Goal: Transaction & Acquisition: Purchase product/service

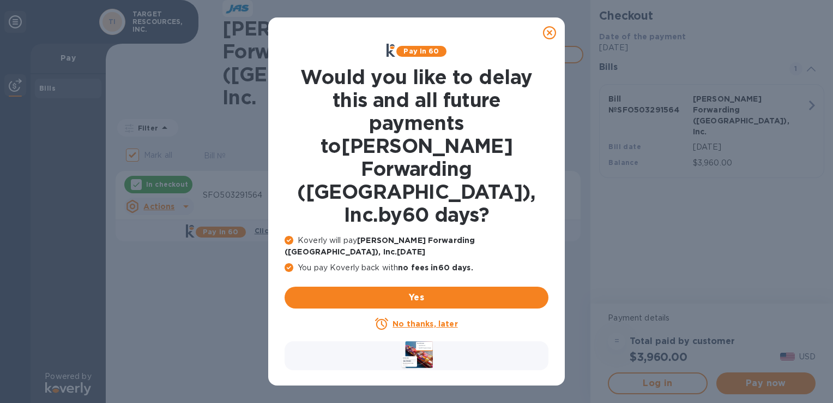
click at [424, 319] on u "No thanks, later" at bounding box center [425, 323] width 65 height 9
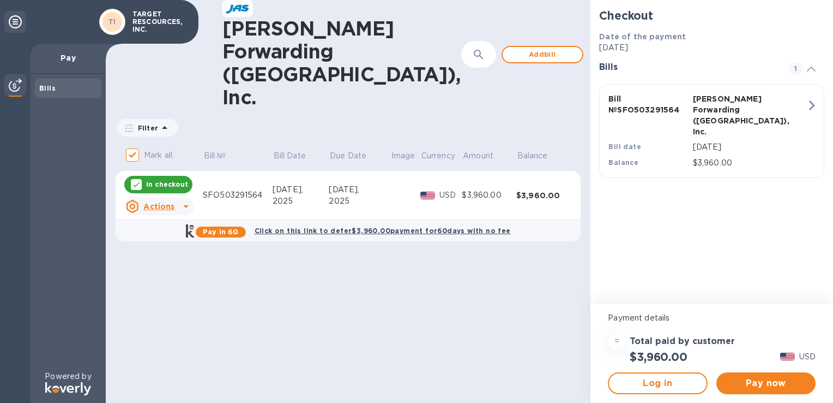
click at [164, 179] on p "In checkout" at bounding box center [167, 183] width 42 height 9
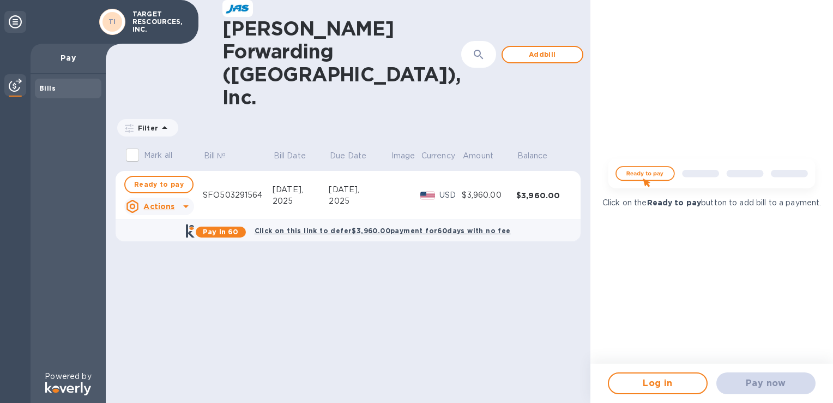
click at [765, 385] on div "Pay now" at bounding box center [766, 383] width 108 height 31
click at [506, 309] on div "[PERSON_NAME] Forwarding ([GEOGRAPHIC_DATA]), Inc. ​ Add [PERSON_NAME] to hide …" at bounding box center [348, 201] width 485 height 403
click at [184, 205] on icon at bounding box center [185, 206] width 5 height 3
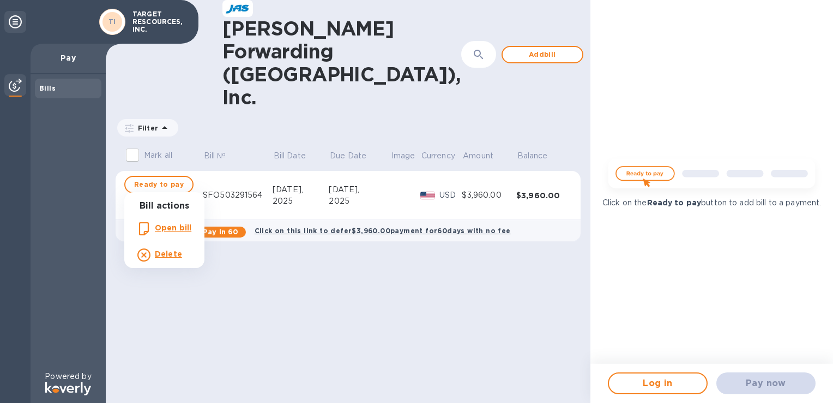
click at [361, 300] on div at bounding box center [416, 201] width 833 height 403
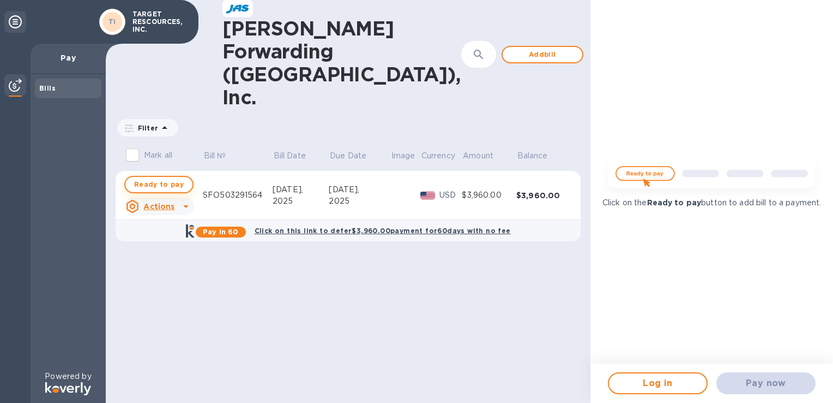
click at [145, 178] on span "Ready to pay" at bounding box center [159, 184] width 50 height 13
checkbox input "true"
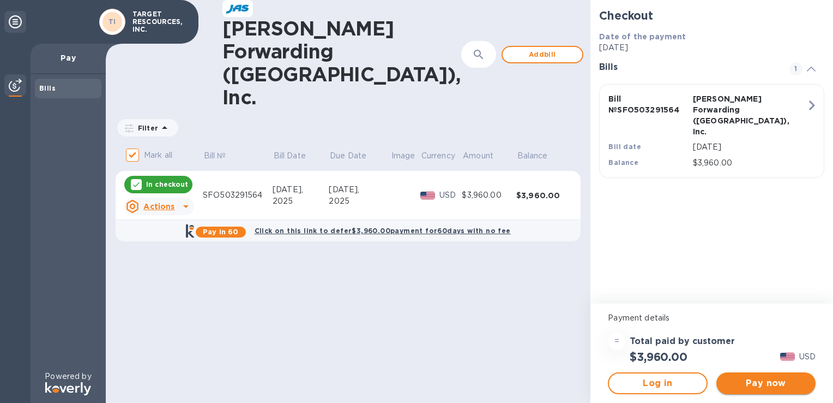
click at [748, 387] on span "Pay now" at bounding box center [766, 382] width 82 height 13
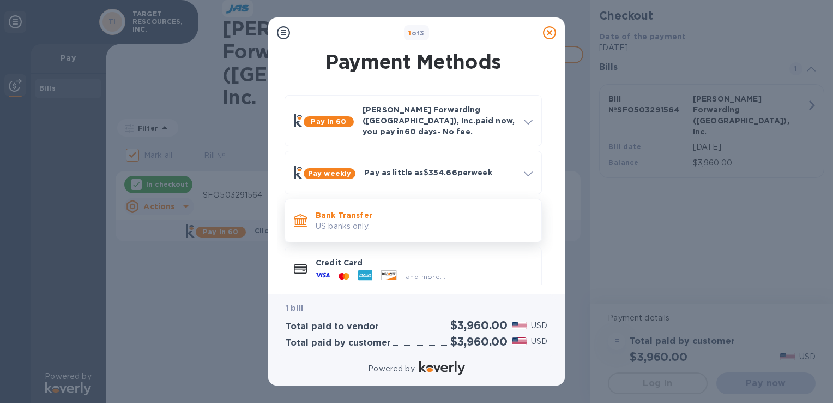
click at [351, 211] on p "Bank Transfer" at bounding box center [424, 214] width 217 height 11
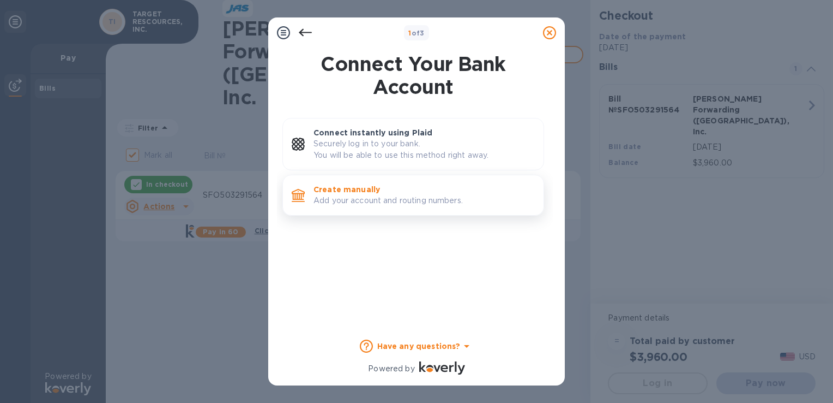
click at [357, 200] on p "Add your account and routing numbers." at bounding box center [424, 200] width 221 height 11
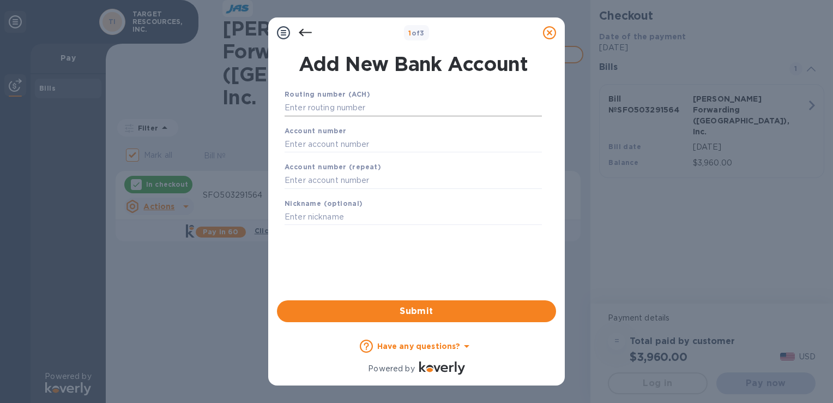
click at [317, 110] on input "text" at bounding box center [413, 108] width 257 height 16
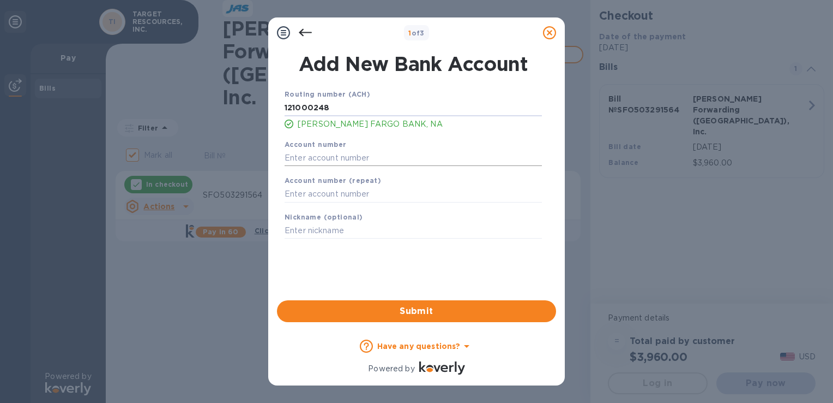
type input "121000248"
click at [339, 159] on input "text" at bounding box center [413, 157] width 257 height 16
type input "7452040442"
click at [325, 195] on input "text" at bounding box center [413, 194] width 257 height 16
type input "7452040442"
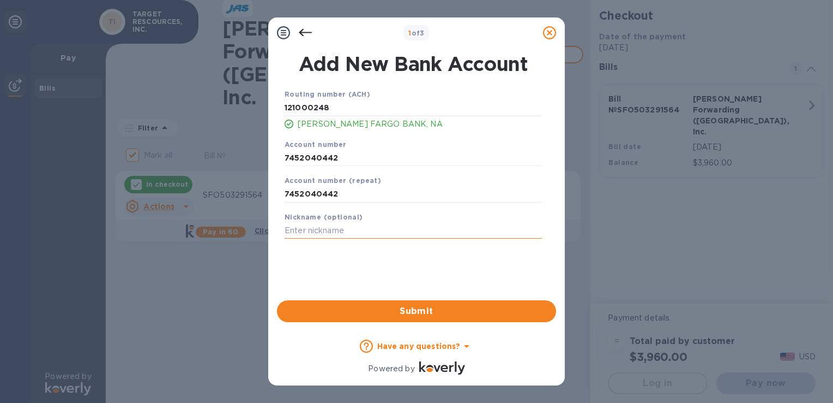
click at [334, 233] on input "text" at bounding box center [413, 231] width 257 height 16
type input "[PERSON_NAME]"
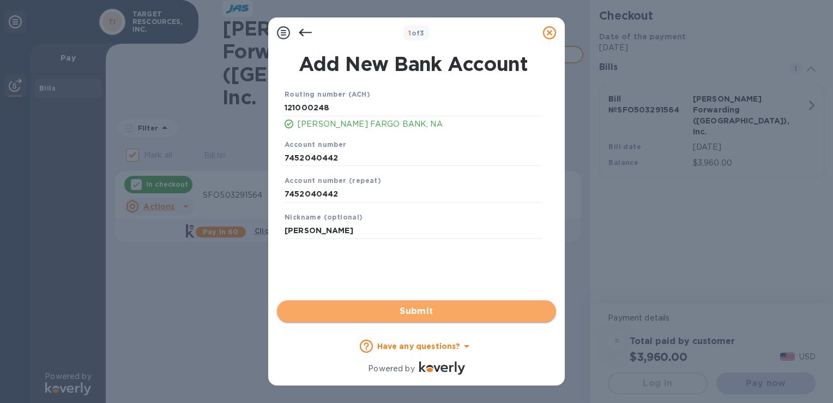
click at [416, 311] on span "Submit" at bounding box center [417, 310] width 262 height 13
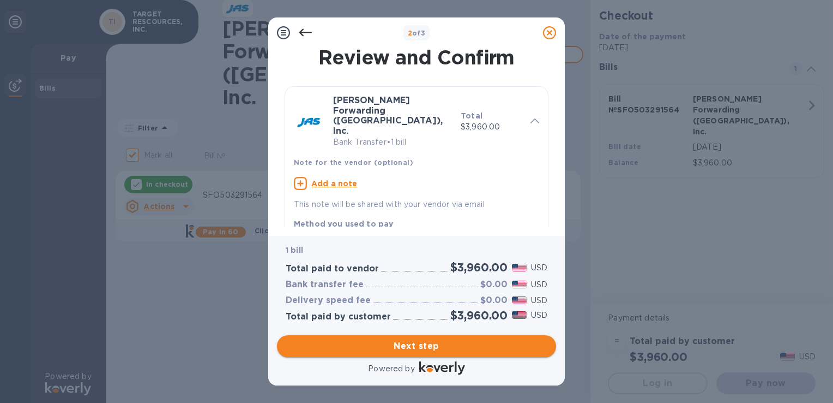
click at [432, 350] on span "Next step" at bounding box center [417, 345] width 262 height 13
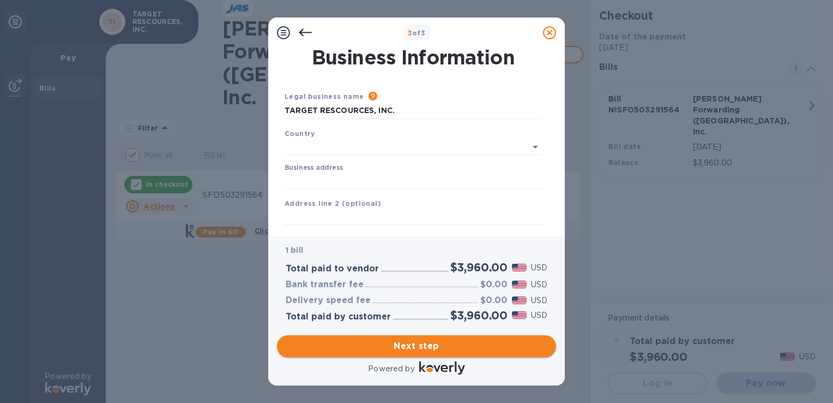
type input "[GEOGRAPHIC_DATA]"
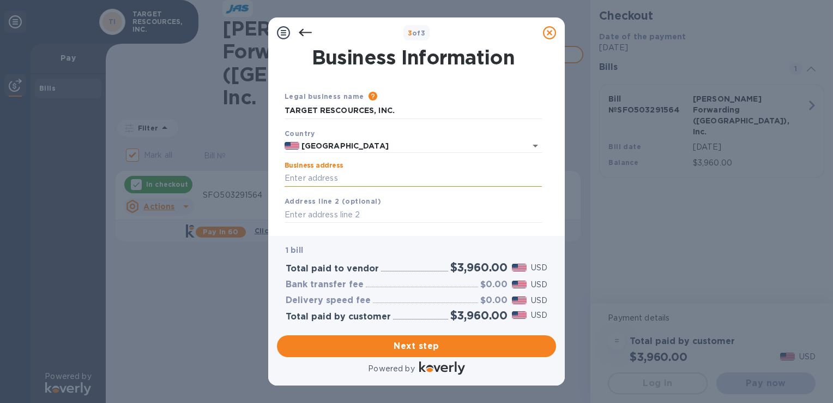
click at [314, 175] on input "Business address" at bounding box center [413, 178] width 257 height 16
type input "[STREET_ADDRESS]"
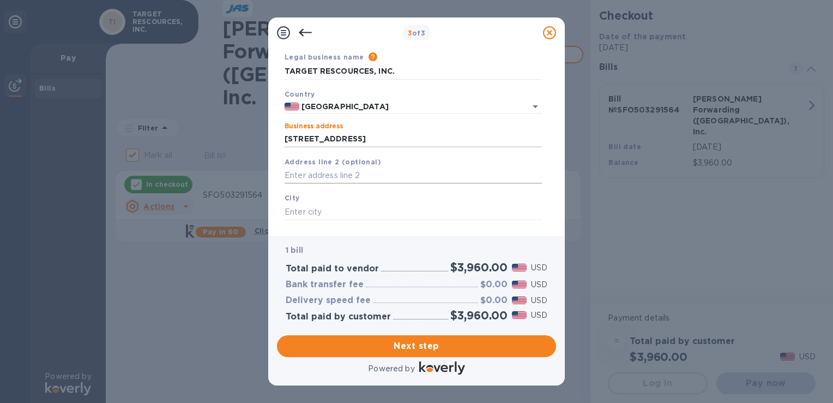
scroll to position [55, 0]
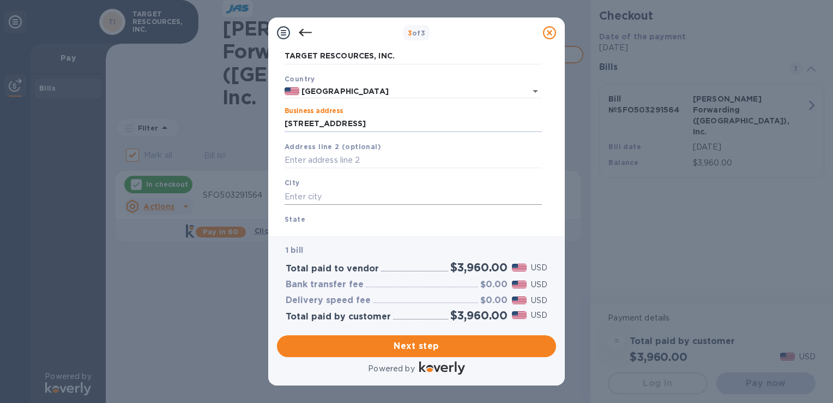
click at [341, 200] on input "text" at bounding box center [413, 196] width 257 height 16
type input "[GEOGRAPHIC_DATA]"
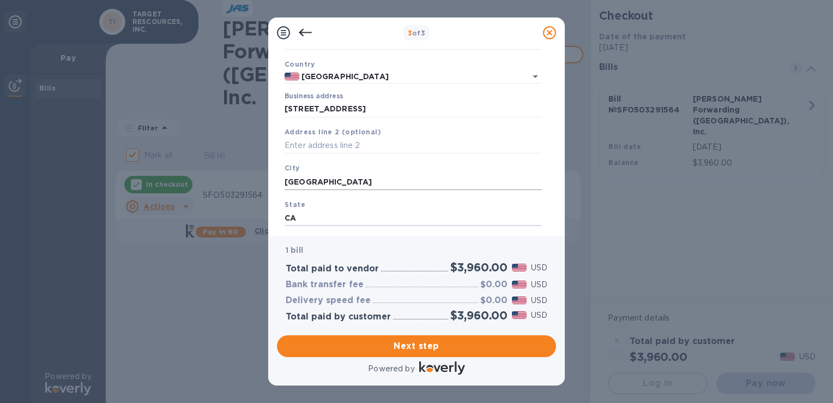
type input "CA"
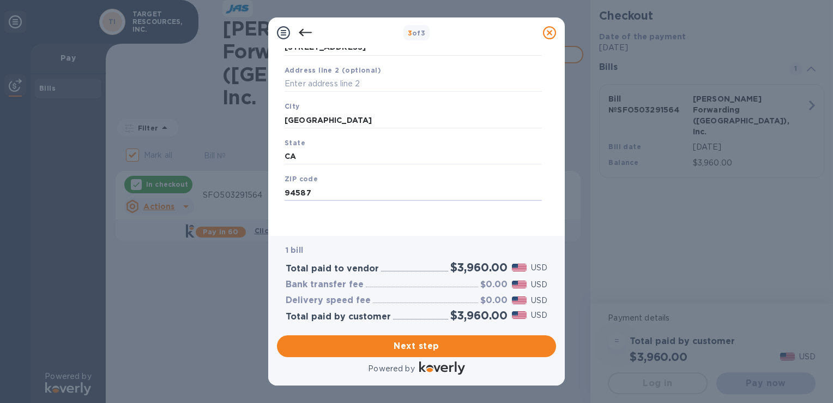
type input "94587"
click at [299, 220] on div "Legal business name Please provide the legal name that appears on your SS-4 for…" at bounding box center [413, 93] width 266 height 267
click at [428, 346] on span "Next step" at bounding box center [417, 345] width 262 height 13
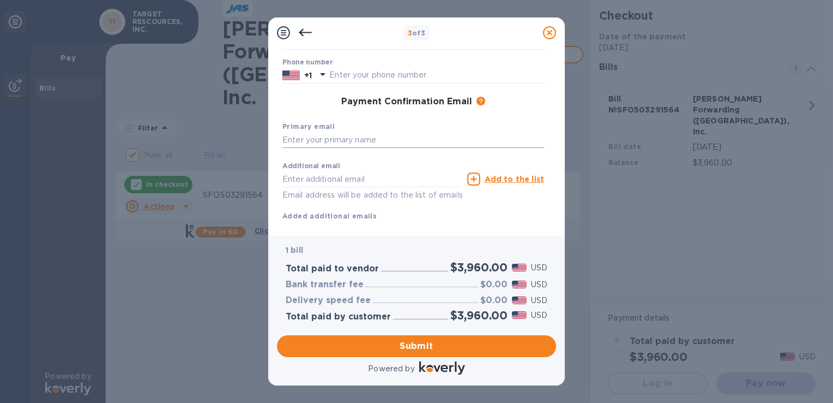
click at [369, 141] on input "text" at bounding box center [414, 140] width 262 height 16
type input "[EMAIL_ADDRESS][DOMAIN_NAME]"
type input "[PERSON_NAME]"
type input "5104712475"
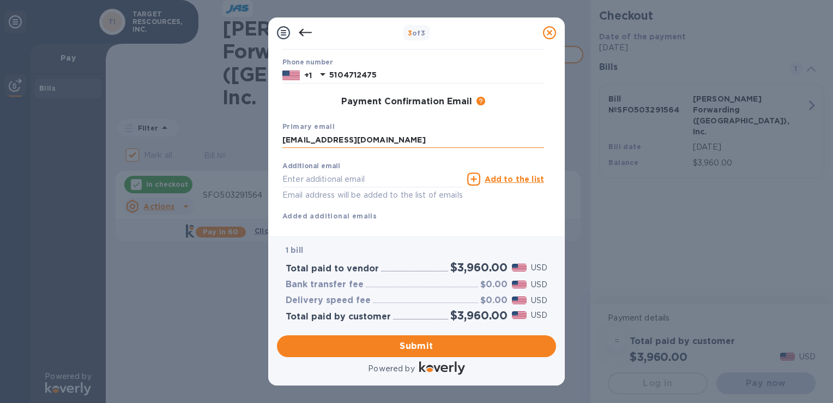
type input "[EMAIL_ADDRESS][DOMAIN_NAME]"
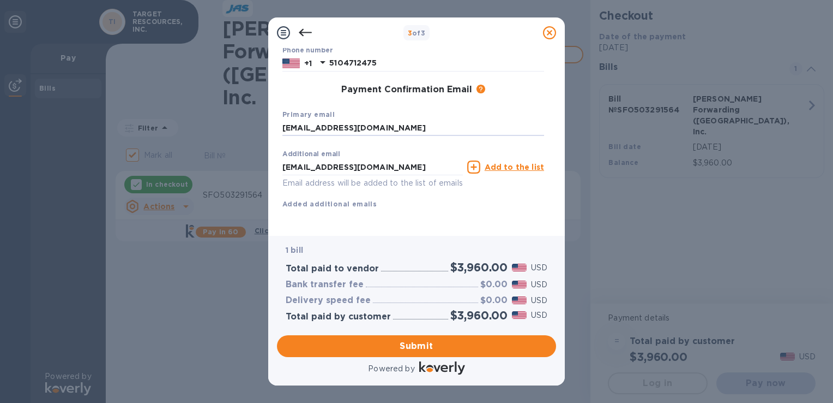
scroll to position [157, 0]
click at [404, 346] on span "Submit" at bounding box center [417, 345] width 262 height 13
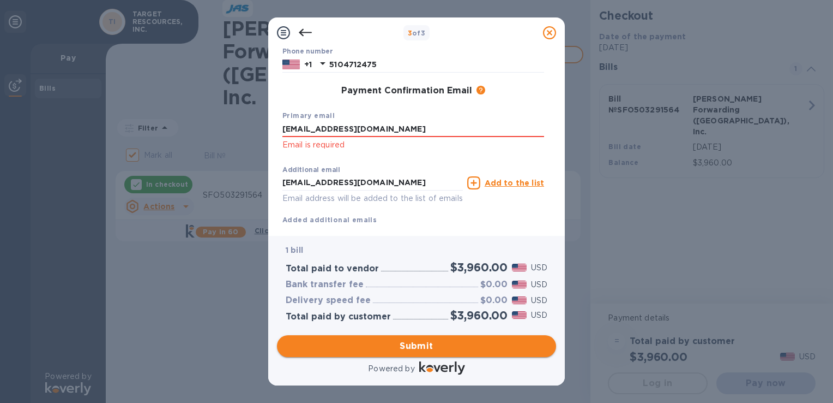
scroll to position [172, 0]
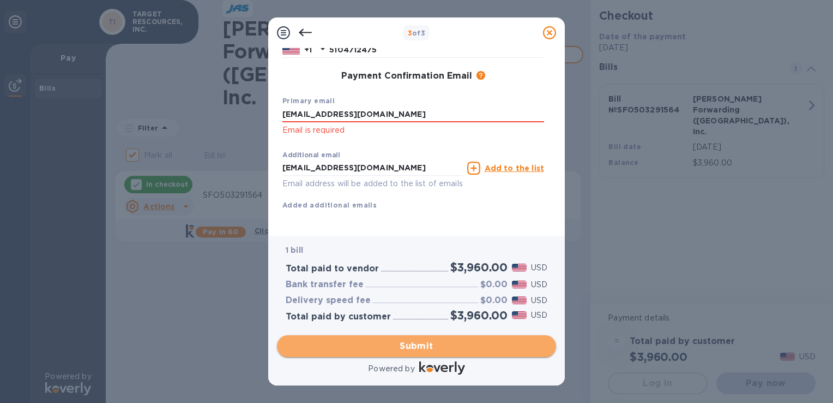
click at [412, 344] on span "Submit" at bounding box center [417, 345] width 262 height 13
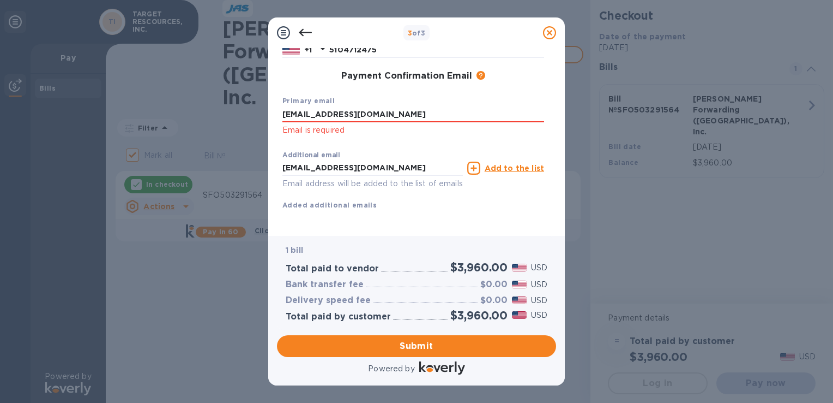
click at [370, 141] on div "Primary email [EMAIL_ADDRESS][DOMAIN_NAME] Email is required" at bounding box center [413, 116] width 271 height 51
drag, startPoint x: 395, startPoint y: 170, endPoint x: 282, endPoint y: 167, distance: 113.5
click at [283, 167] on input "[EMAIL_ADDRESS][DOMAIN_NAME]" at bounding box center [373, 168] width 181 height 16
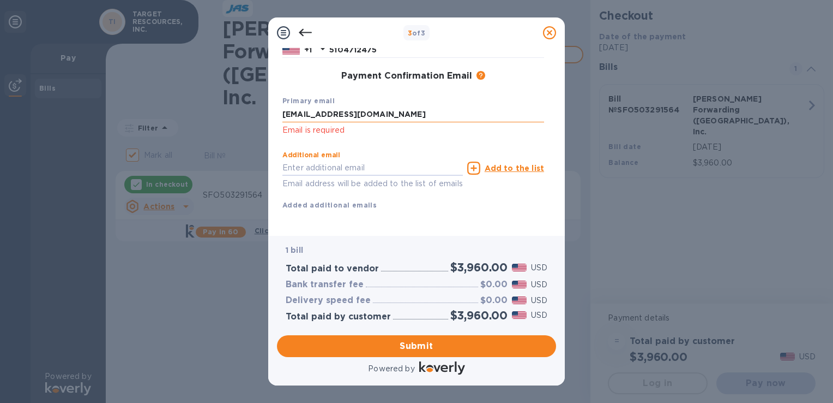
click at [297, 115] on input "[EMAIL_ADDRESS][DOMAIN_NAME]" at bounding box center [414, 114] width 262 height 16
type input "[EMAIL_ADDRESS][DOMAIN_NAME]"
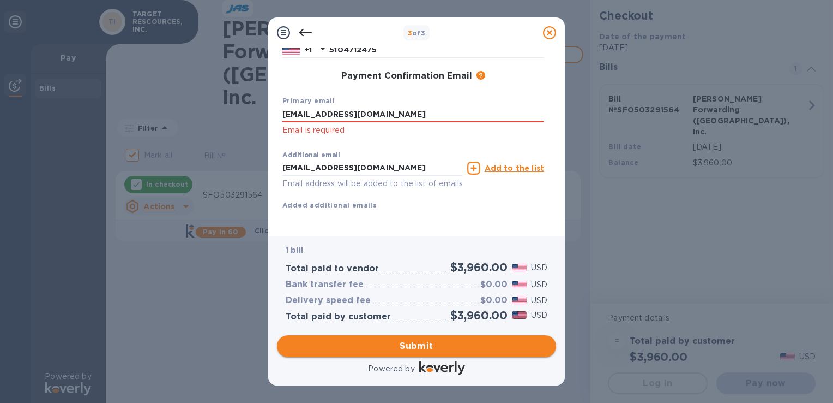
click at [430, 348] on span "Submit" at bounding box center [417, 345] width 262 height 13
click at [403, 169] on input "[EMAIL_ADDRESS][DOMAIN_NAME]" at bounding box center [373, 168] width 181 height 16
drag, startPoint x: 403, startPoint y: 169, endPoint x: 281, endPoint y: 167, distance: 121.1
click at [281, 167] on div "First name [PERSON_NAME] First name is a required field Last name [PERSON_NAME]…" at bounding box center [413, 69] width 266 height 286
click at [299, 119] on input "[EMAIL_ADDRESS][DOMAIN_NAME]" at bounding box center [414, 114] width 262 height 16
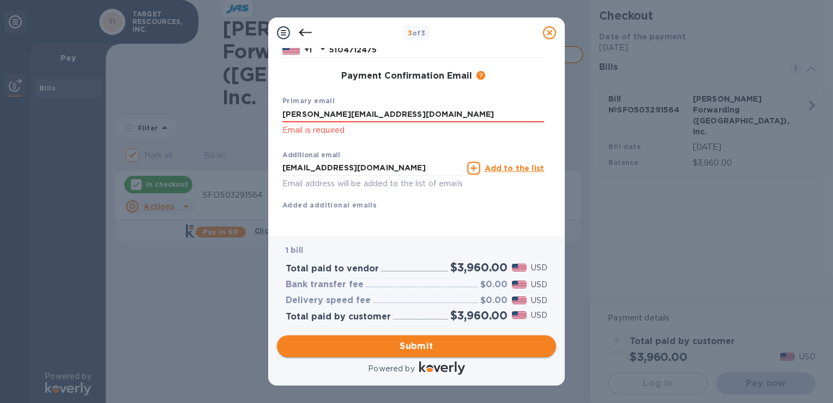
type input "[PERSON_NAME][EMAIL_ADDRESS][DOMAIN_NAME]"
click at [428, 349] on span "Submit" at bounding box center [417, 345] width 262 height 13
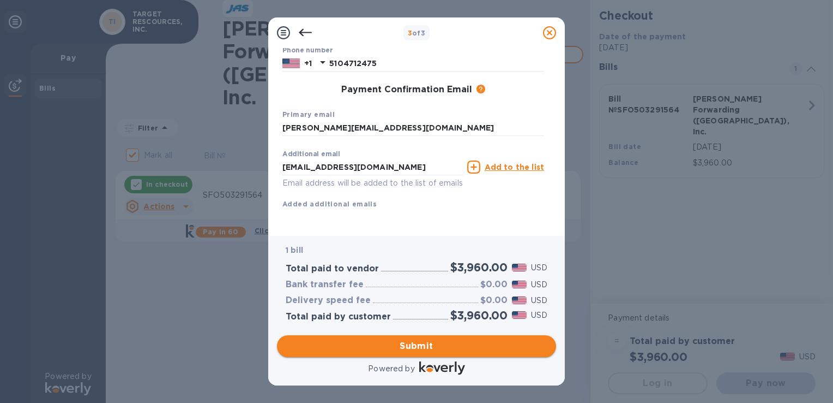
click at [426, 349] on span "Submit" at bounding box center [417, 345] width 262 height 13
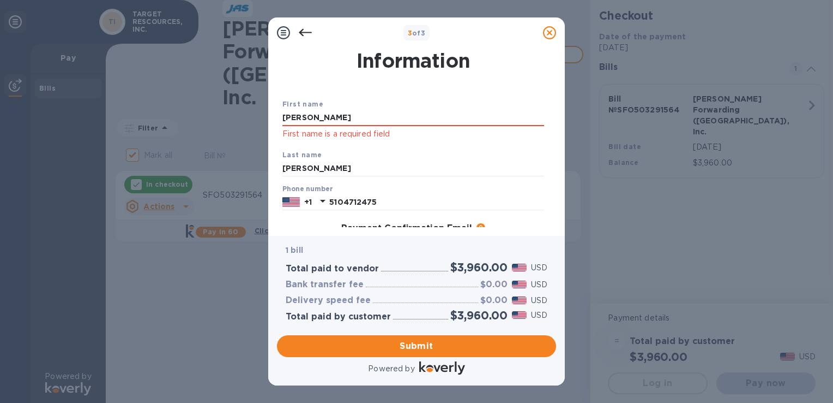
scroll to position [0, 0]
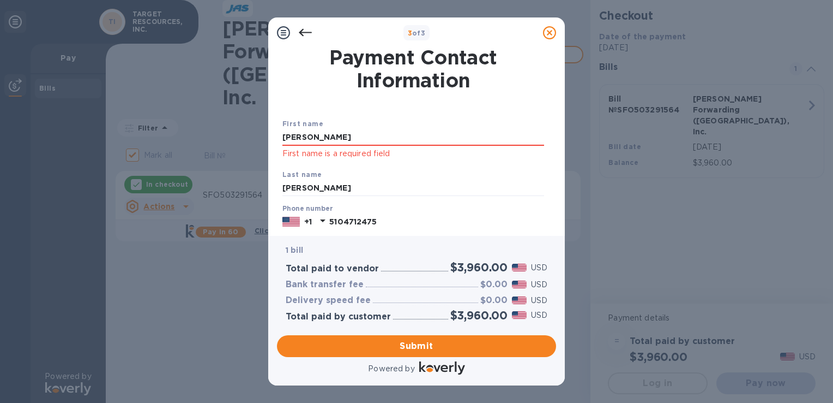
drag, startPoint x: 322, startPoint y: 136, endPoint x: 281, endPoint y: 136, distance: 40.9
click at [281, 136] on div "First name [PERSON_NAME] First name is a required field Last name [PERSON_NAME]…" at bounding box center [413, 234] width 266 height 272
type input "g"
type input "[PERSON_NAME]"
drag, startPoint x: 329, startPoint y: 193, endPoint x: 278, endPoint y: 189, distance: 51.4
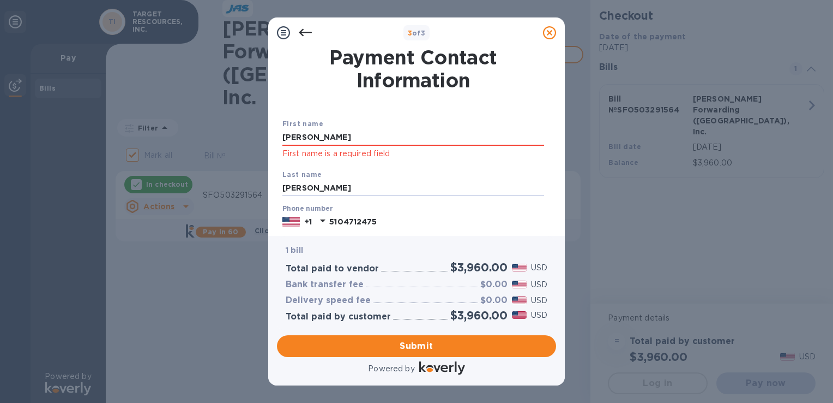
click at [278, 189] on div "Payment Contact Information First name [PERSON_NAME] First name is a required f…" at bounding box center [416, 137] width 279 height 179
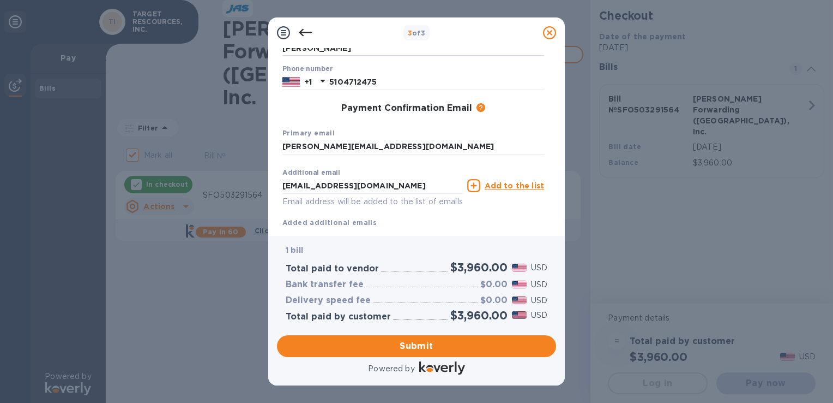
scroll to position [164, 0]
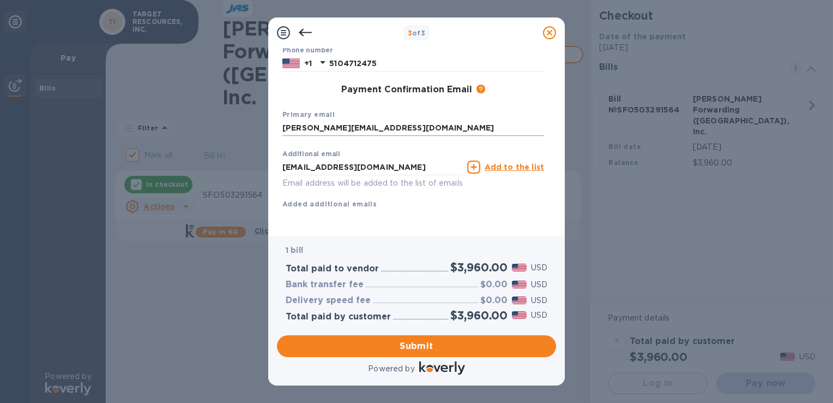
type input "[PERSON_NAME]"
drag, startPoint x: 304, startPoint y: 124, endPoint x: 280, endPoint y: 127, distance: 24.2
click at [280, 127] on div "First name [PERSON_NAME] First name is a required field Last name [PERSON_NAME]…" at bounding box center [413, 76] width 266 height 272
type input "[EMAIL_ADDRESS][DOMAIN_NAME]"
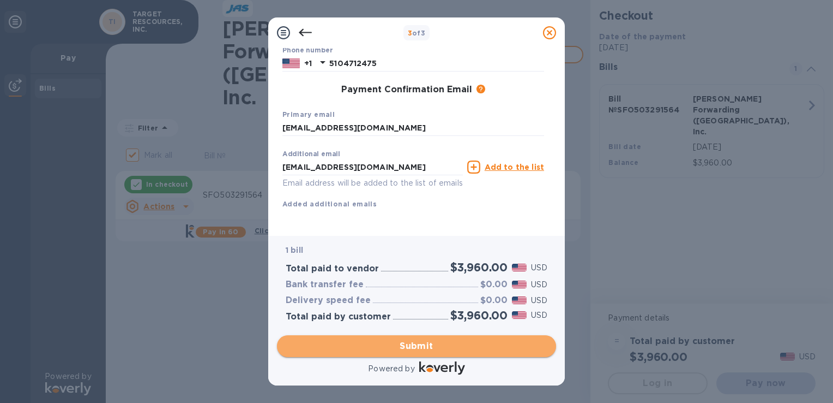
click at [431, 347] on span "Submit" at bounding box center [417, 345] width 262 height 13
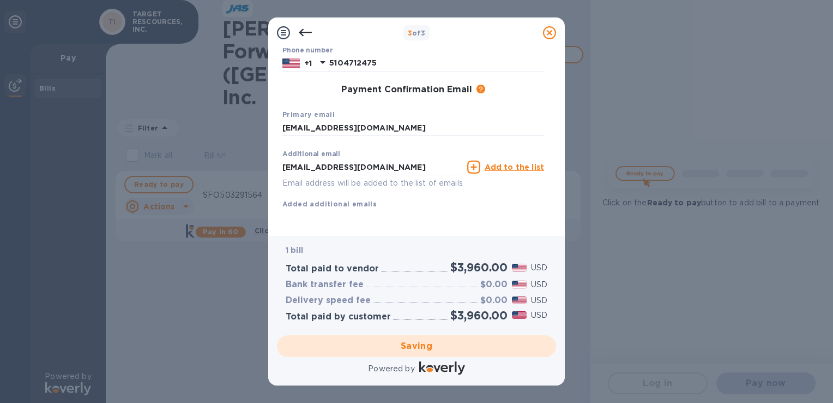
checkbox input "false"
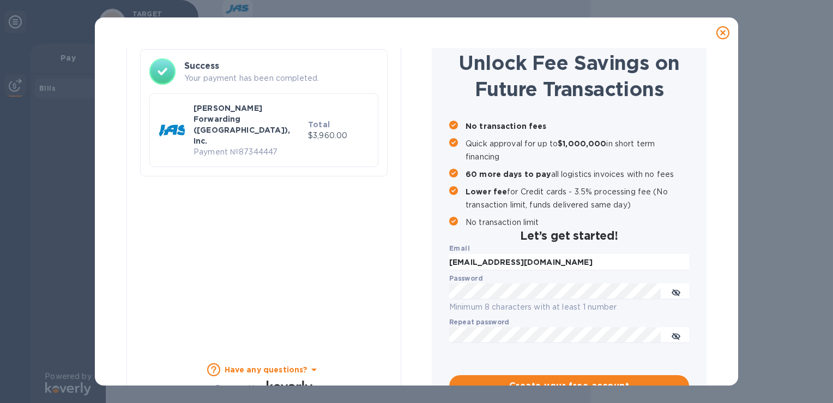
scroll to position [67, 0]
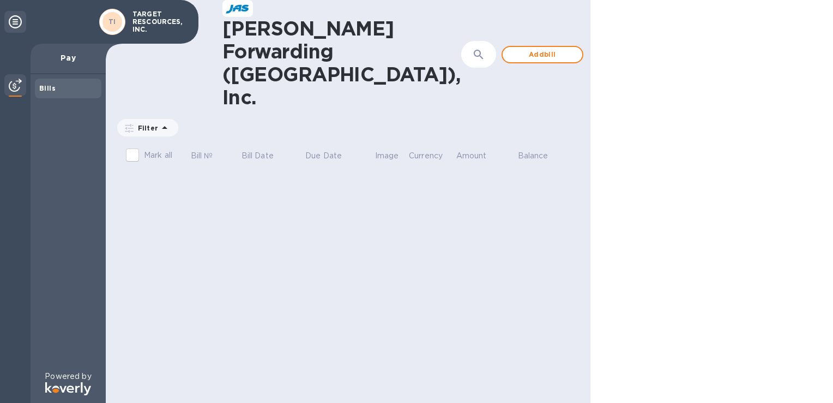
click at [165, 121] on icon at bounding box center [164, 127] width 13 height 13
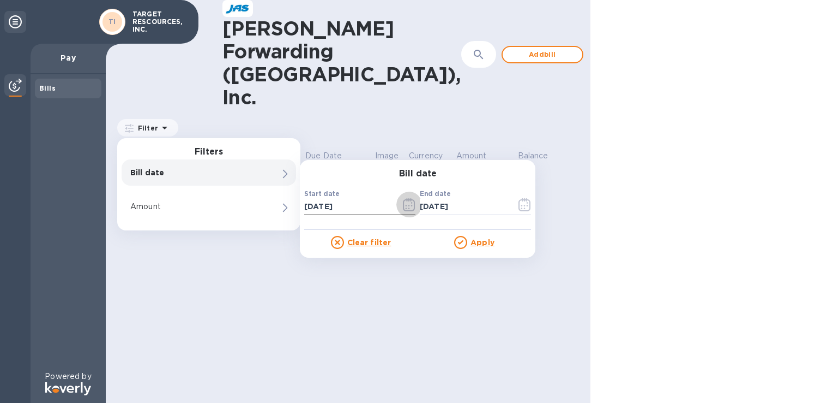
click at [407, 198] on icon "button" at bounding box center [409, 204] width 13 height 13
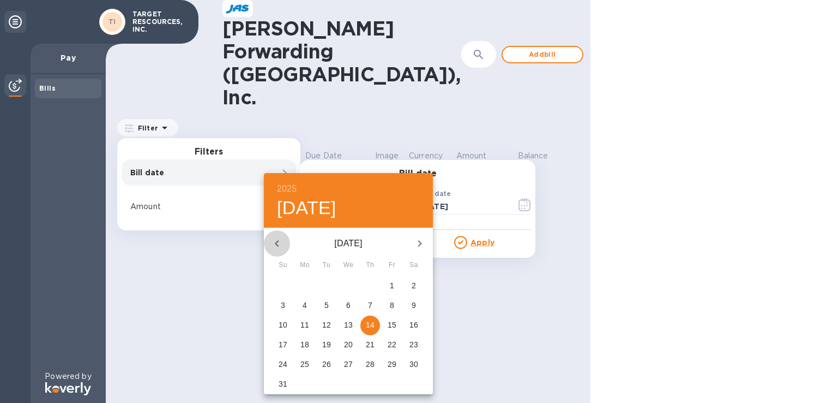
click at [276, 239] on icon "button" at bounding box center [277, 243] width 13 height 13
click at [329, 287] on span "1" at bounding box center [327, 285] width 20 height 11
type input "[DATE]"
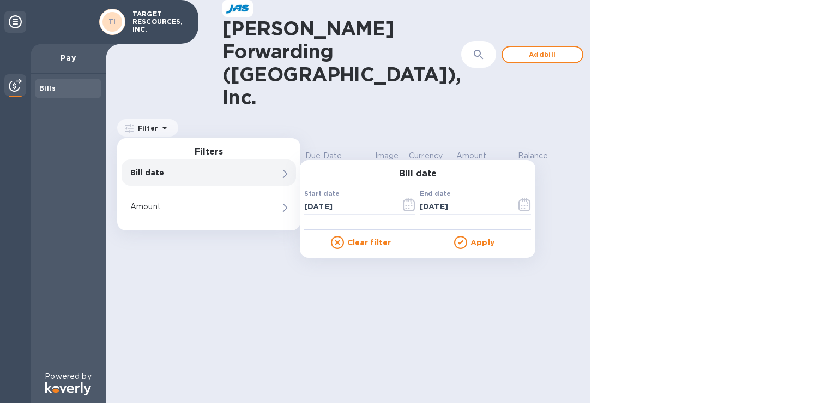
click at [483, 238] on u "Apply" at bounding box center [483, 242] width 24 height 9
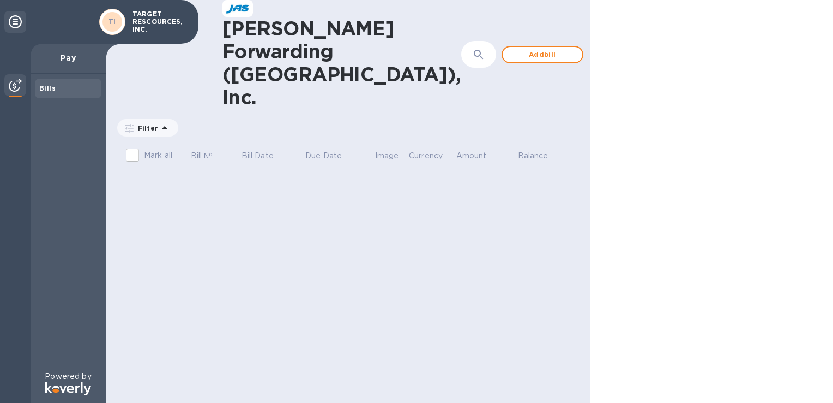
click at [164, 121] on icon at bounding box center [164, 127] width 13 height 13
click at [53, 87] on b "Bills" at bounding box center [47, 88] width 16 height 8
click at [50, 90] on b "Bills" at bounding box center [47, 88] width 16 height 8
click at [17, 86] on img at bounding box center [15, 85] width 13 height 13
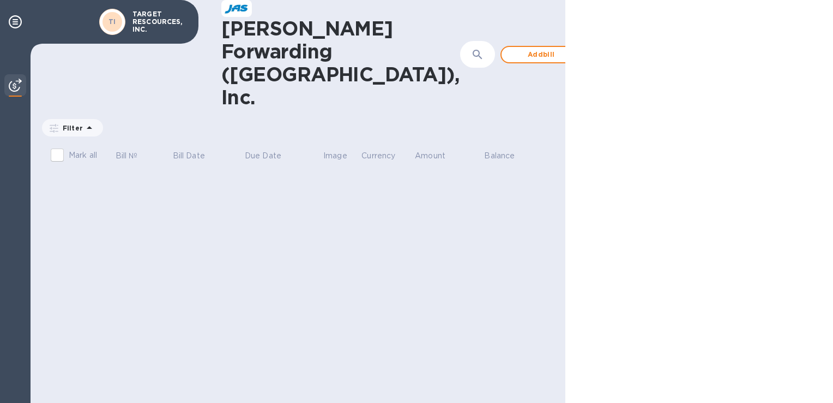
click at [16, 86] on img at bounding box center [15, 85] width 13 height 13
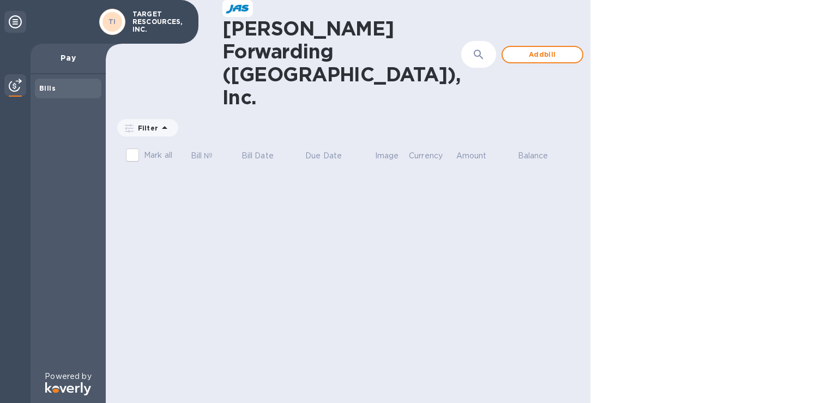
click at [16, 20] on icon at bounding box center [15, 21] width 13 height 13
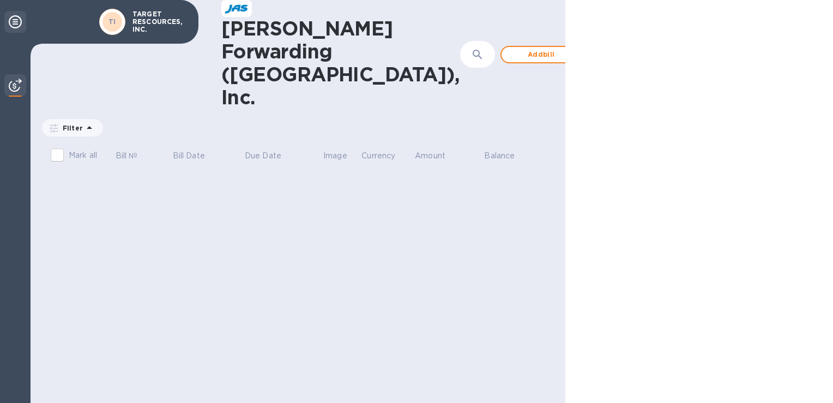
click at [16, 21] on icon at bounding box center [15, 21] width 13 height 13
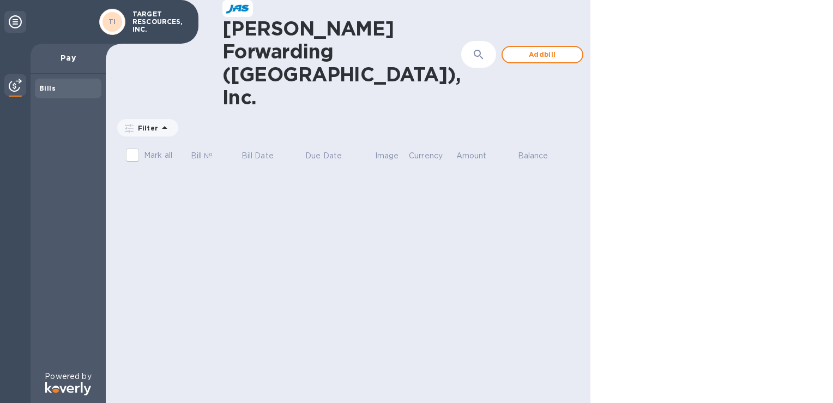
click at [159, 27] on p "TARGET RESCOURCES, INC." at bounding box center [160, 21] width 55 height 23
click at [148, 16] on p "TARGET RESCOURCES, INC." at bounding box center [160, 21] width 55 height 23
click at [110, 22] on b "TI" at bounding box center [113, 21] width 8 height 8
click at [165, 126] on icon at bounding box center [164, 127] width 5 height 3
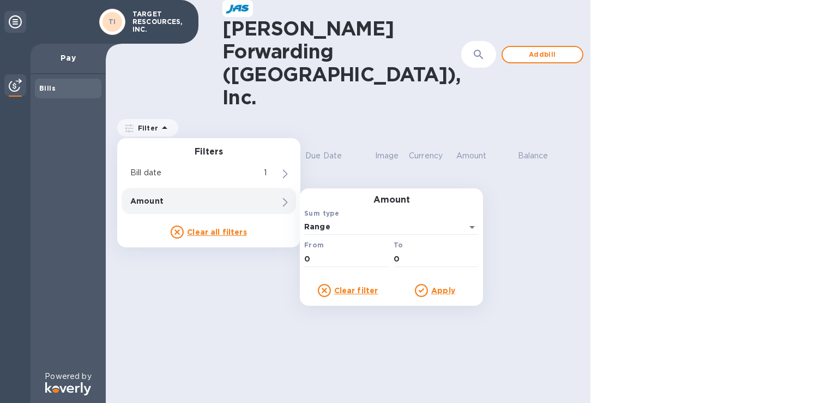
click at [207, 276] on div "[PERSON_NAME] Forwarding ([GEOGRAPHIC_DATA]), Inc. ​ Add bill Filter Filters Bi…" at bounding box center [348, 201] width 485 height 403
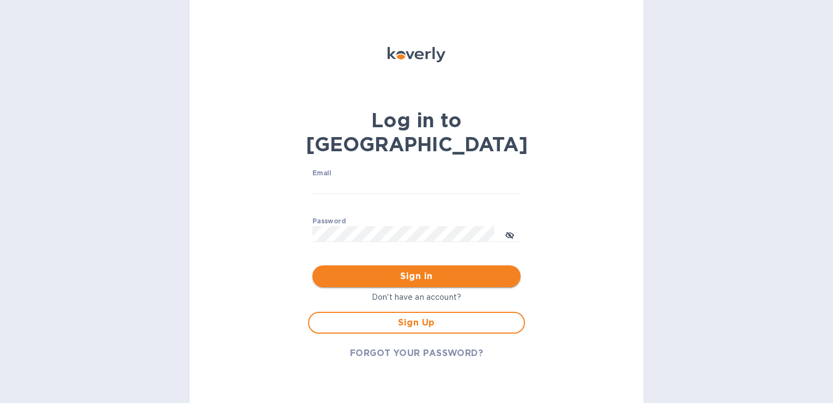
type input "[PERSON_NAME][EMAIL_ADDRESS][DOMAIN_NAME]"
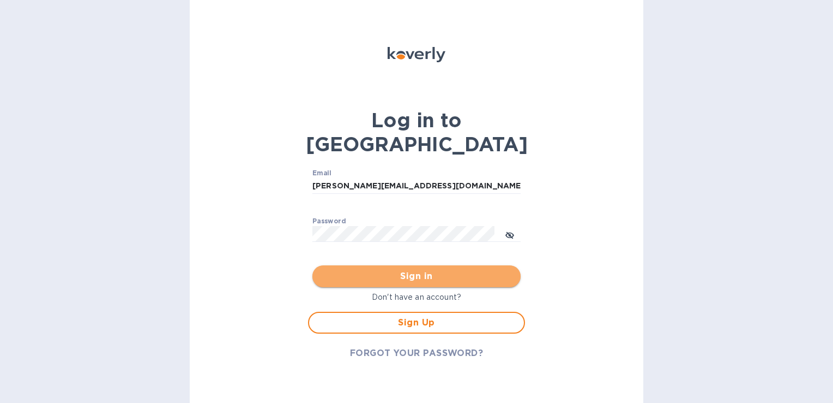
click at [423, 269] on span "Sign in" at bounding box center [416, 275] width 191 height 13
